Goal: Information Seeking & Learning: Learn about a topic

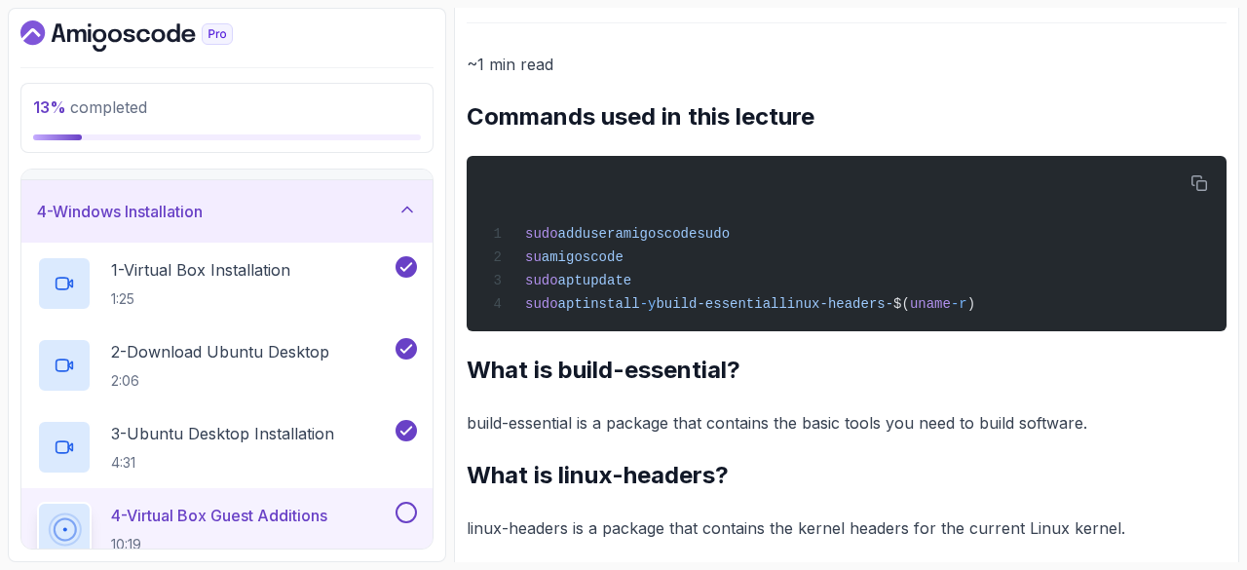
scroll to position [669, 0]
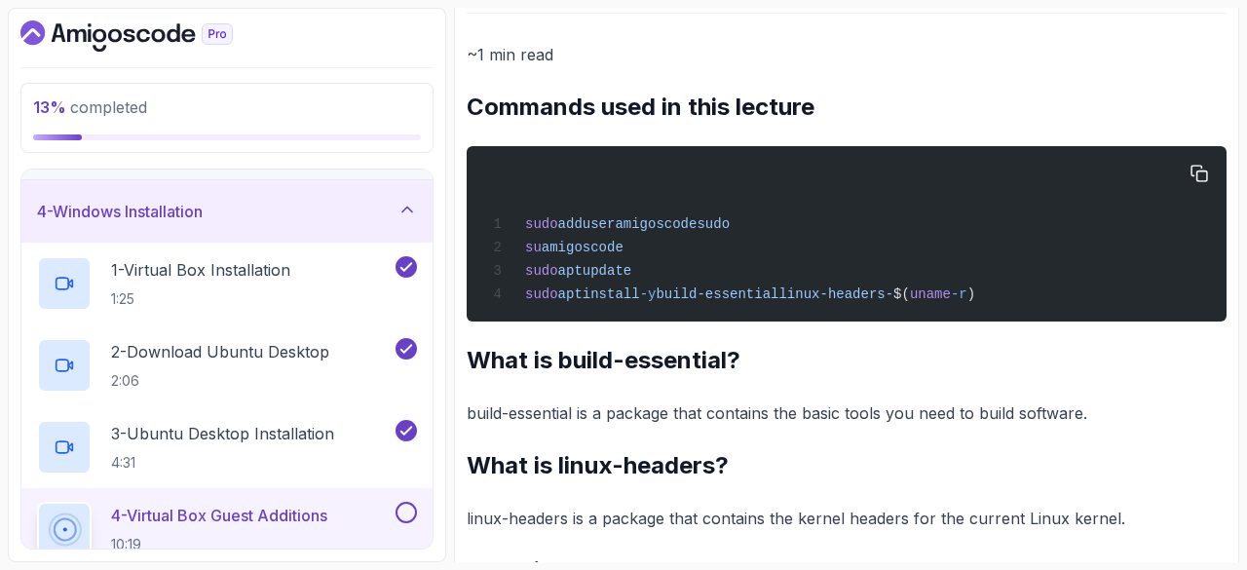
click at [703, 284] on div "sudo adduser amigoscode sudo su amigoscode sudo apt update sudo apt install -y …" at bounding box center [846, 234] width 729 height 152
click at [702, 286] on div "sudo adduser amigoscode sudo su amigoscode sudo apt update sudo apt install -y …" at bounding box center [846, 234] width 729 height 152
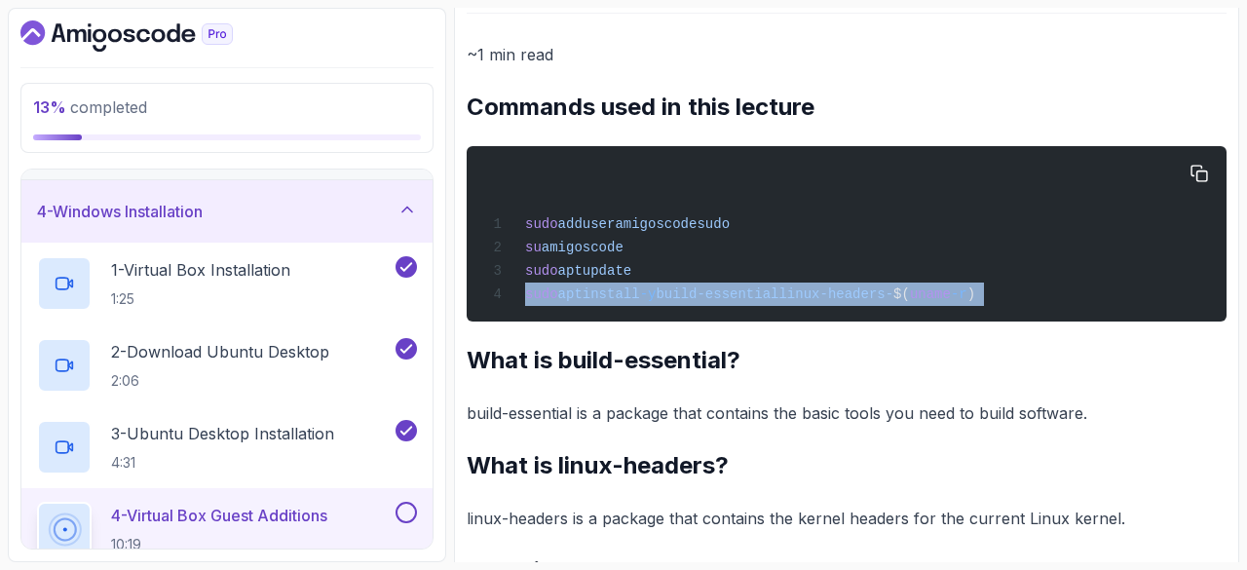
click at [702, 286] on div "sudo adduser amigoscode sudo su amigoscode sudo apt update sudo apt install -y …" at bounding box center [846, 234] width 729 height 152
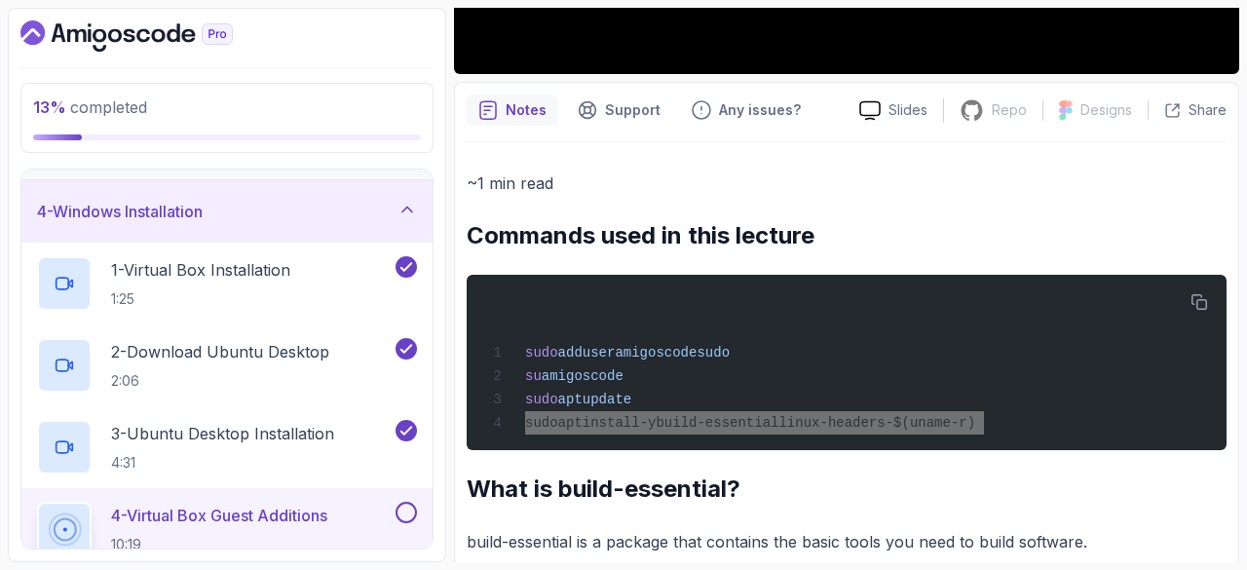
scroll to position [541, 0]
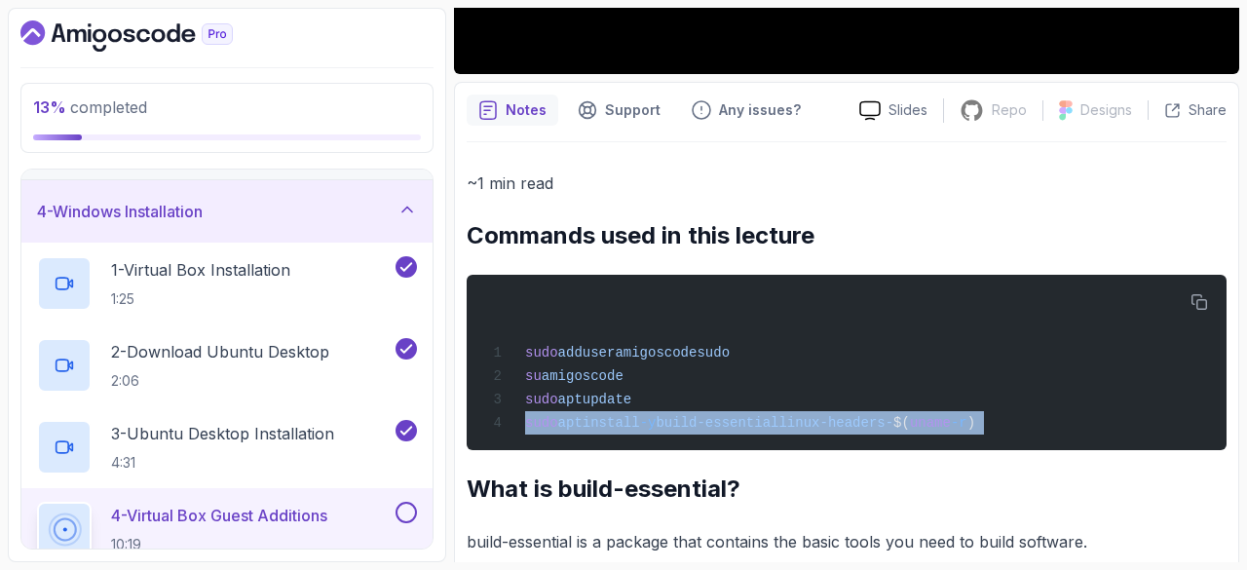
click at [863, 443] on pre "sudo adduser amigoscode sudo su amigoscode sudo apt update sudo apt install -y …" at bounding box center [847, 362] width 760 height 175
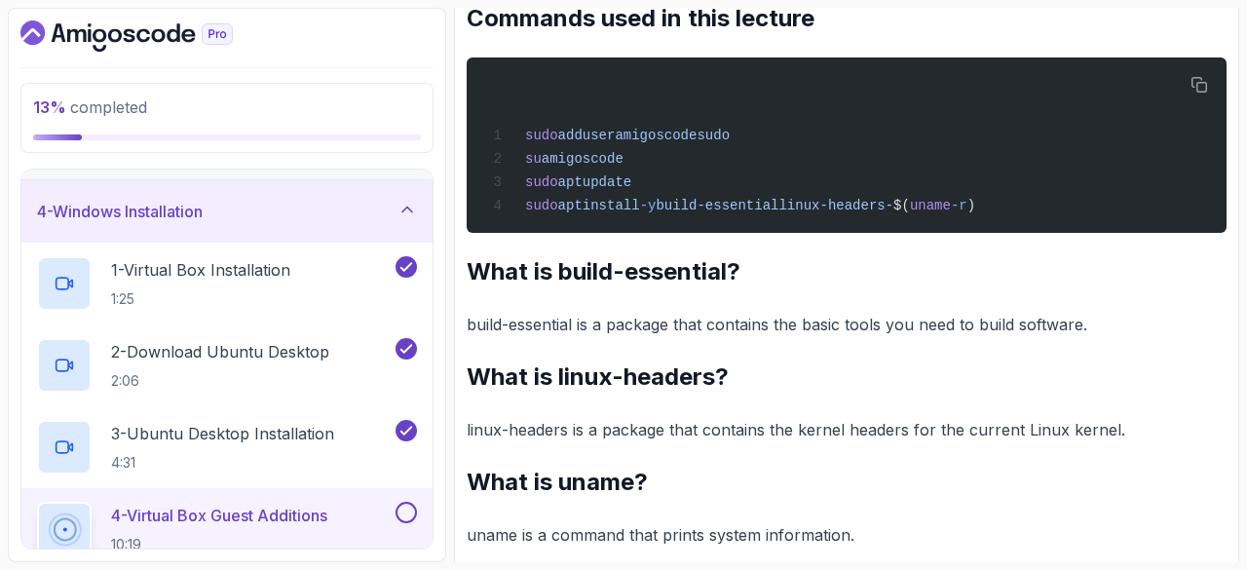
scroll to position [785, 0]
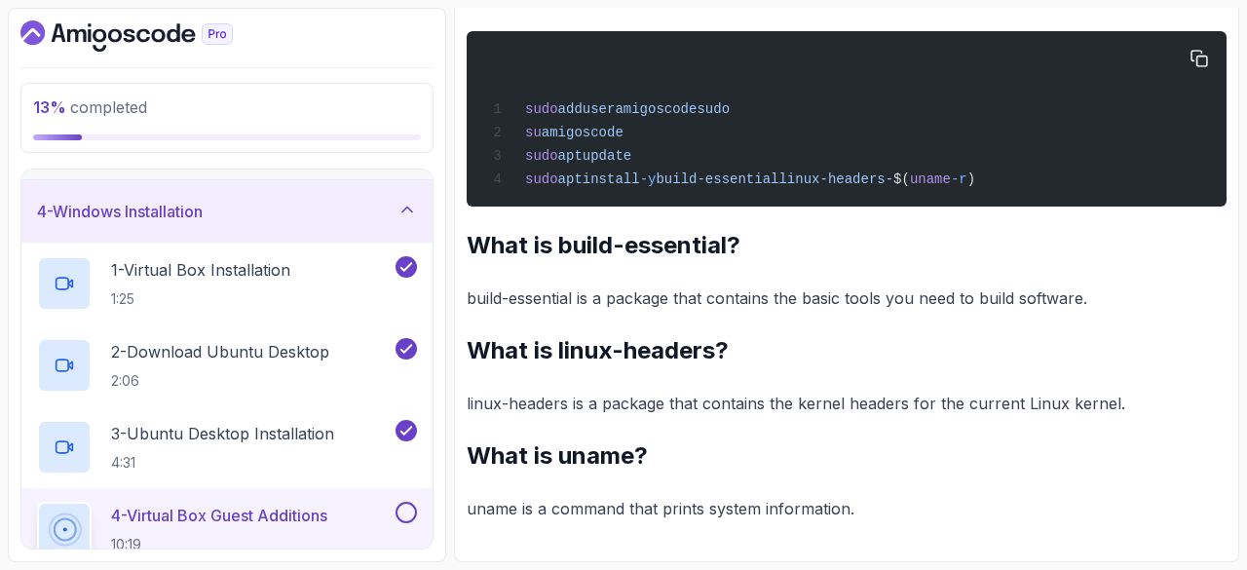
click at [968, 186] on span "-r" at bounding box center [959, 179] width 17 height 16
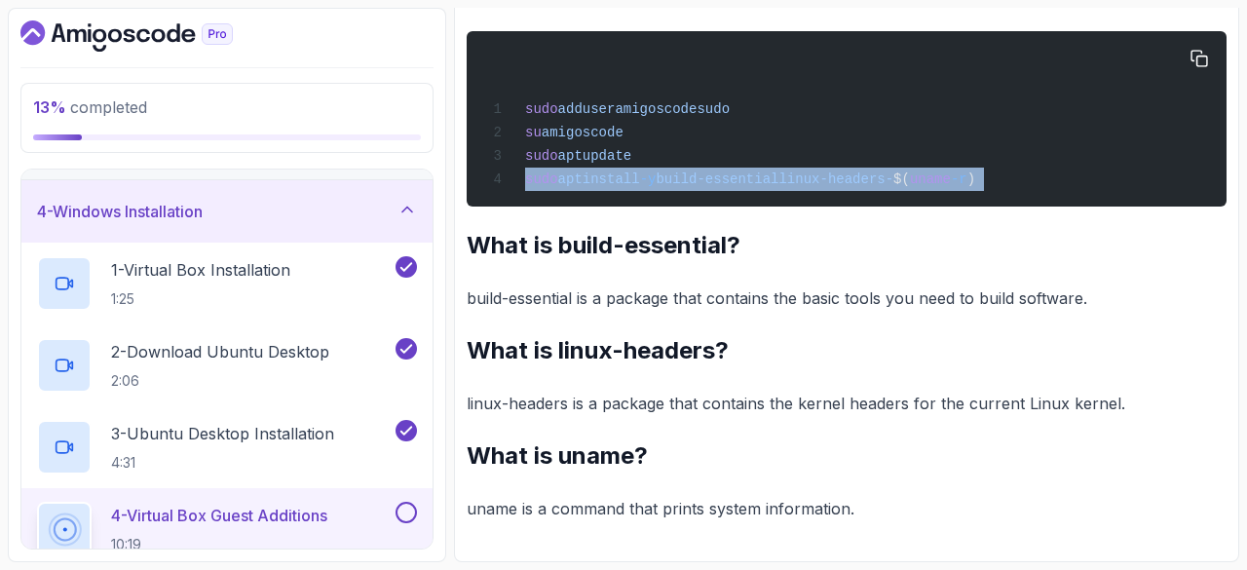
click at [968, 186] on span "-r" at bounding box center [959, 179] width 17 height 16
copy div "sudo apt install -y build-essential linux-headers- $( uname -r )"
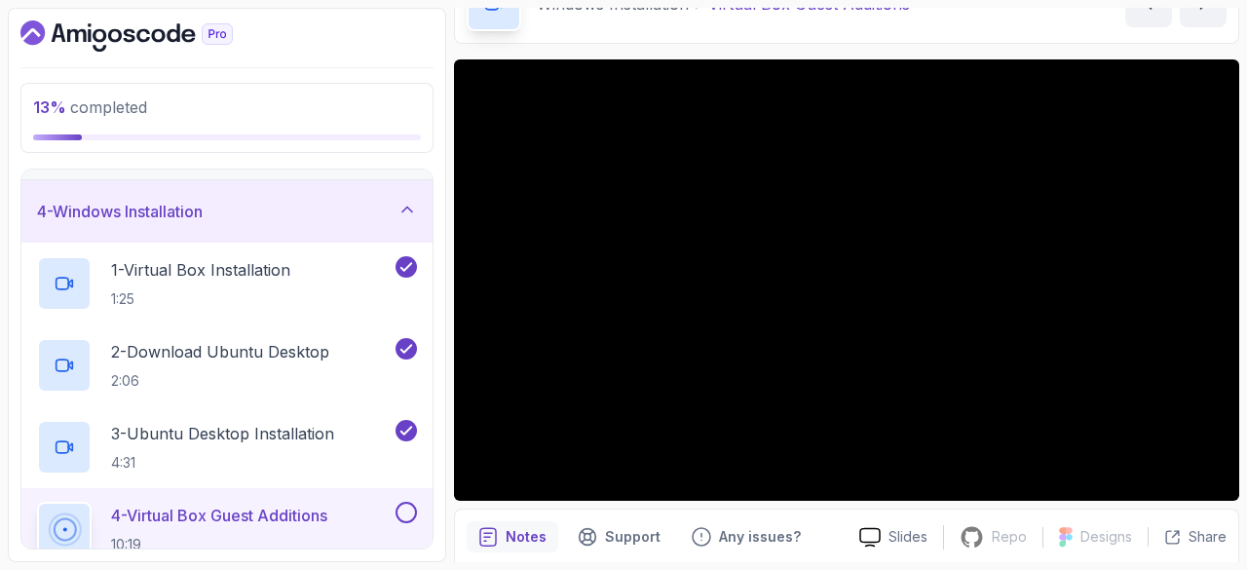
scroll to position [125, 0]
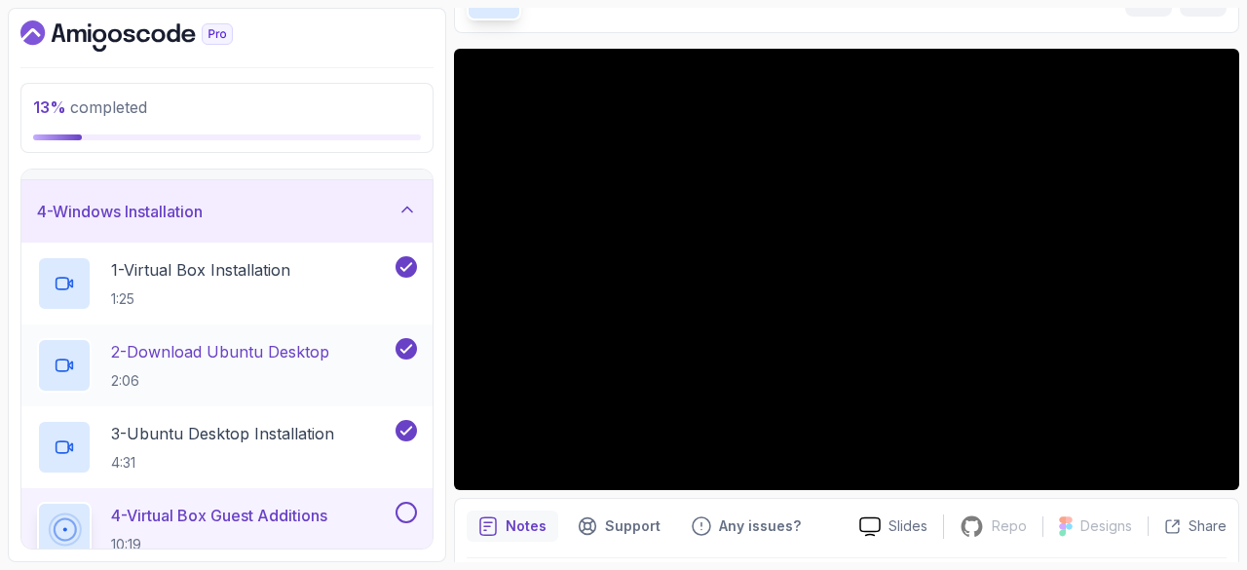
click at [246, 362] on h2 "2 - Download Ubuntu Desktop 2:06" at bounding box center [220, 365] width 218 height 51
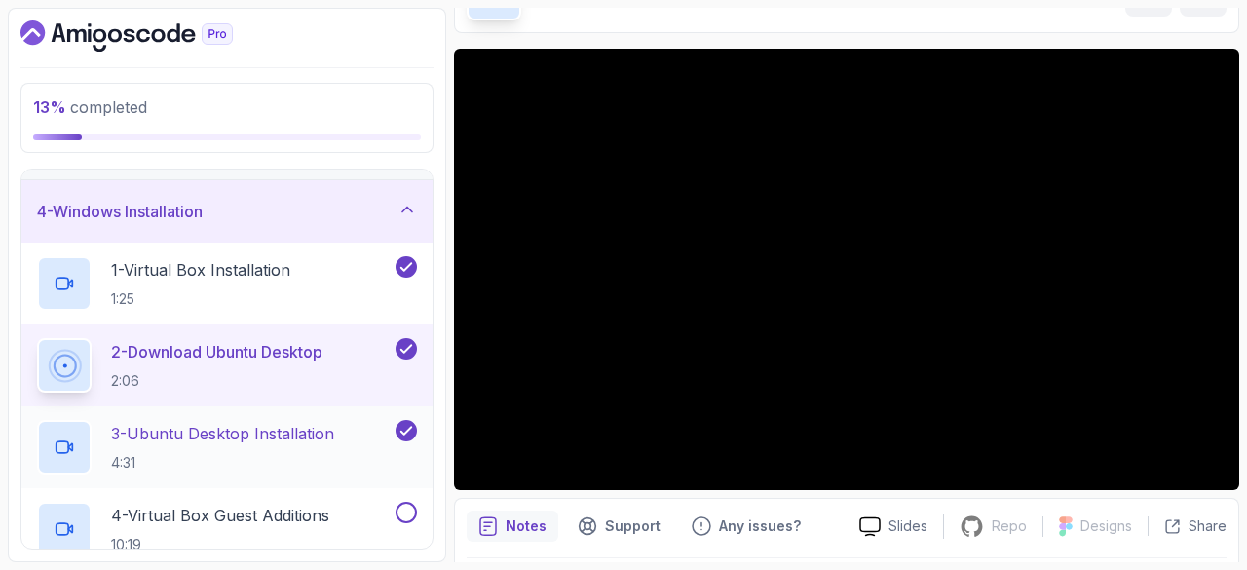
click at [240, 436] on p "3 - Ubuntu Desktop Installation" at bounding box center [222, 433] width 223 height 23
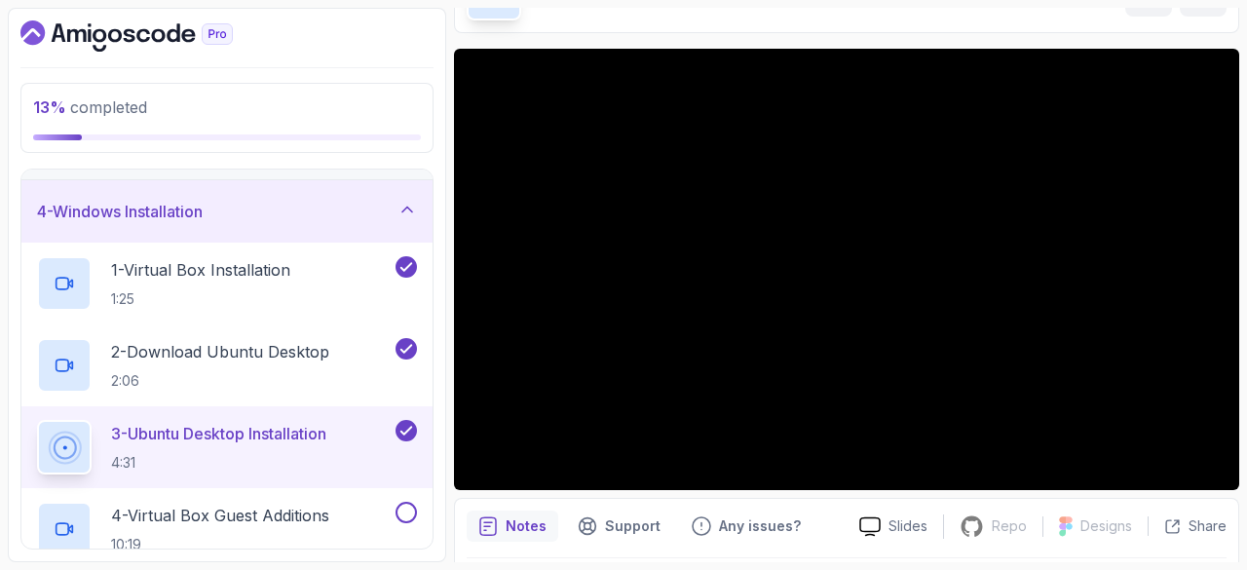
drag, startPoint x: 468, startPoint y: 363, endPoint x: 250, endPoint y: 561, distance: 293.8
click at [250, 561] on div "13 % completed 1 - Intro 2 - Getting Started 3 - Mac Installation 4 - Windows I…" at bounding box center [227, 285] width 438 height 554
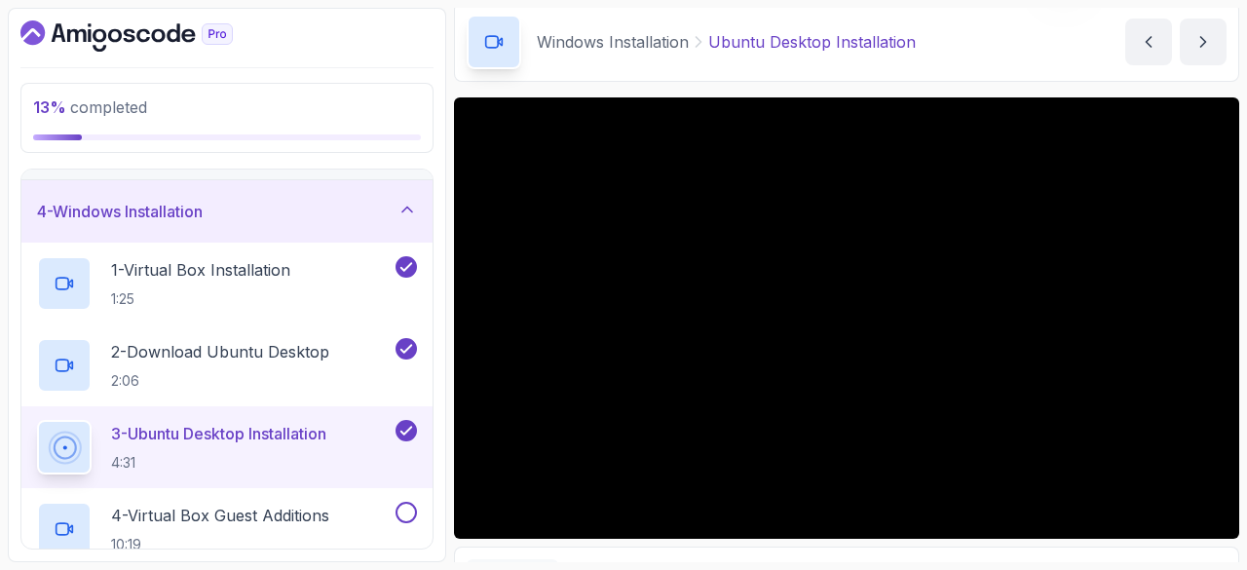
scroll to position [75, 0]
